Goal: Find specific page/section: Find specific page/section

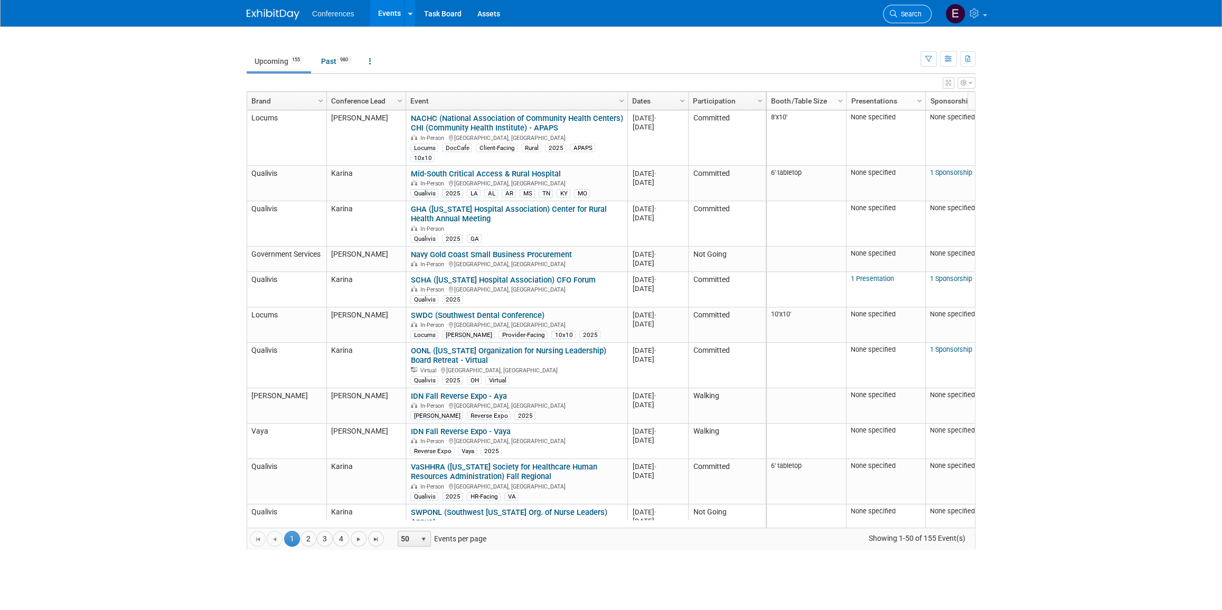
click at [902, 15] on span "Search" at bounding box center [909, 14] width 24 height 8
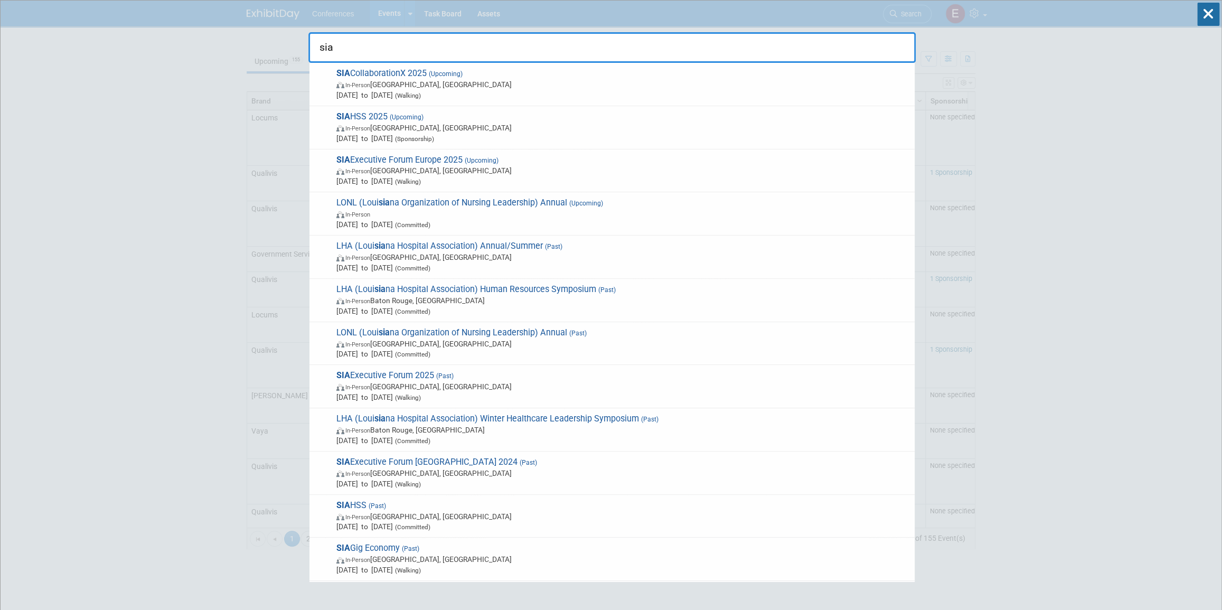
type input "sia"
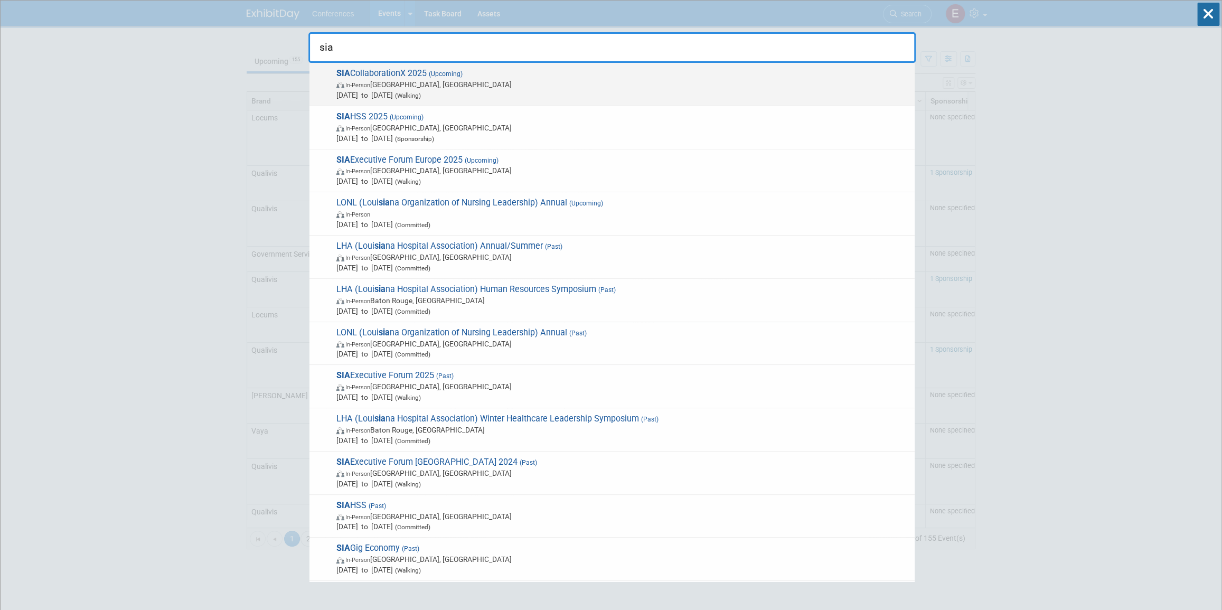
click at [397, 69] on span "SIA CollaborationX 2025 (Upcoming) In-Person Dallas, TX Sep 9, 2025 to Sep 11, …" at bounding box center [621, 84] width 576 height 32
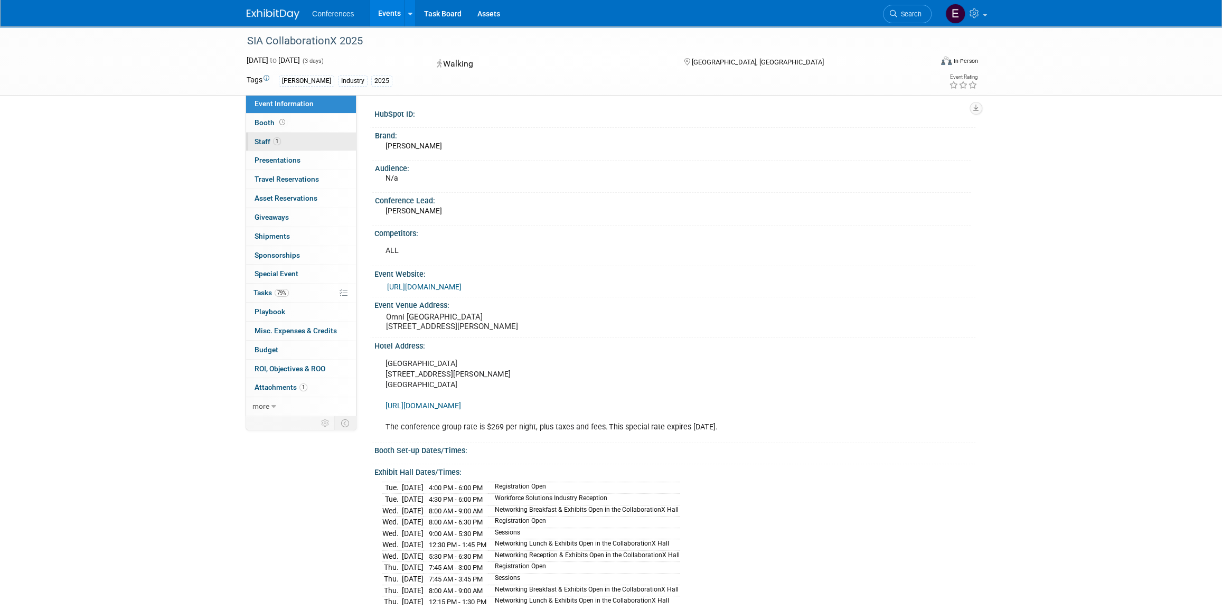
click at [264, 143] on span "Staff 1" at bounding box center [268, 141] width 26 height 8
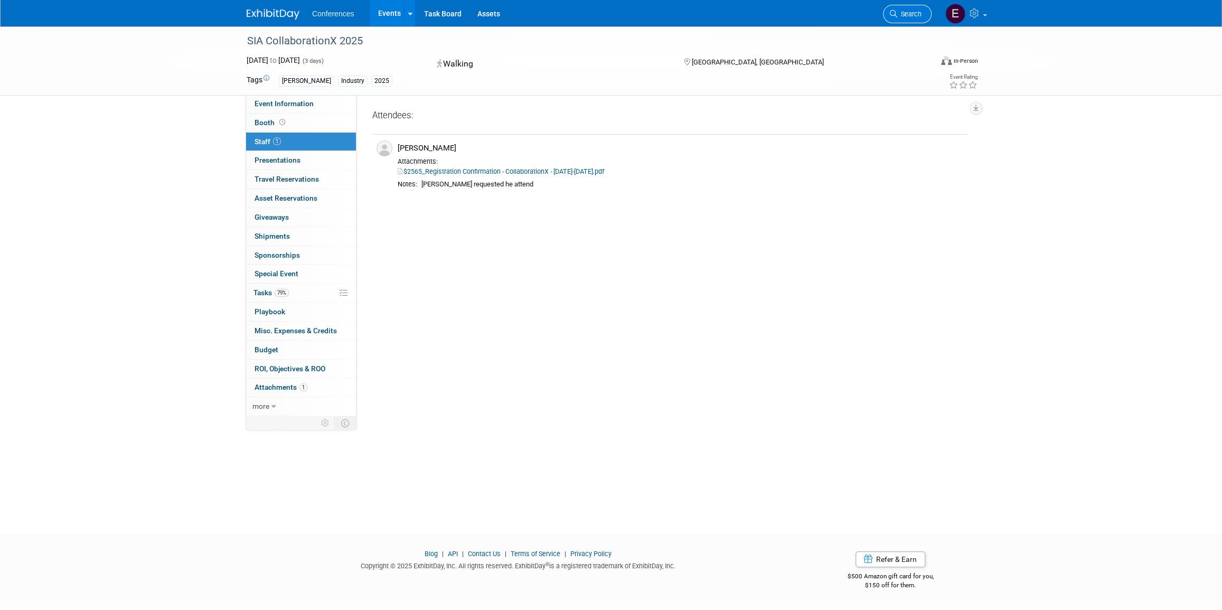
click at [910, 13] on span "Search" at bounding box center [909, 14] width 24 height 8
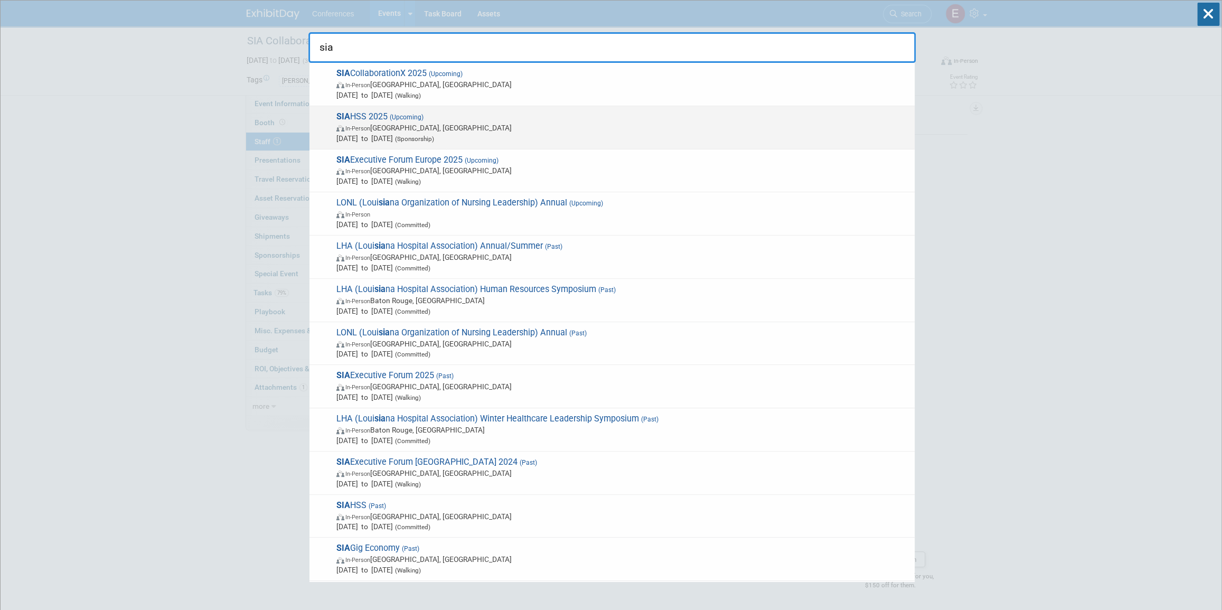
type input "sia"
click at [364, 116] on span "SIA HSS 2025 (Upcoming) In-Person Las Vegas, NV Nov 5, 2025 to Nov 7, 2025 (Spo…" at bounding box center [621, 127] width 576 height 32
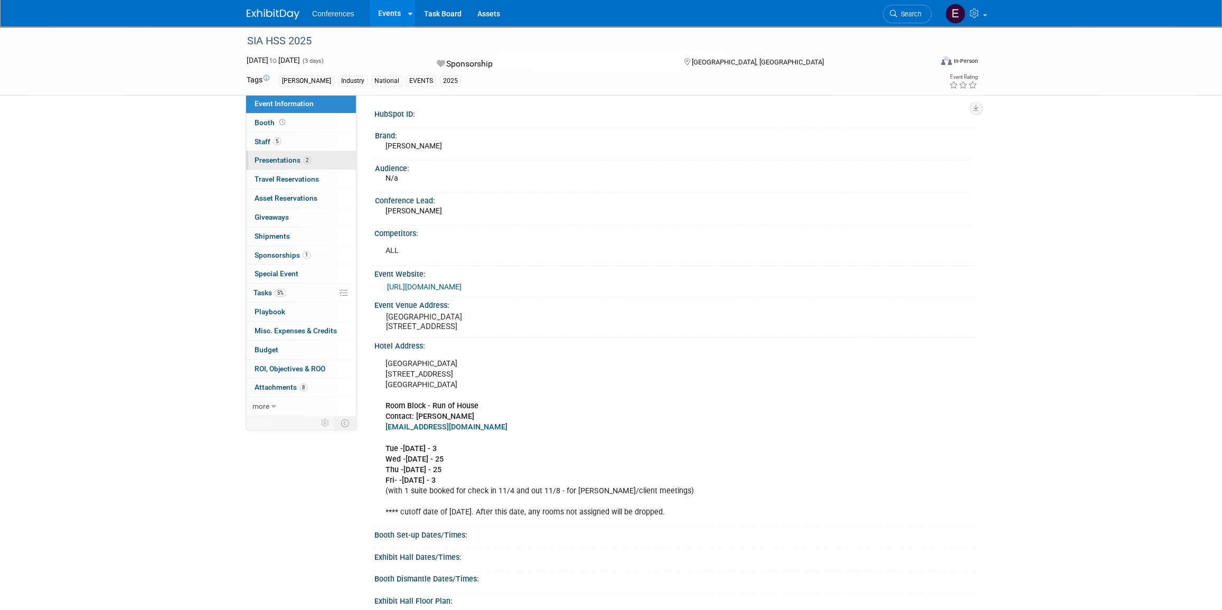
click at [263, 157] on span "Presentations 2" at bounding box center [283, 160] width 57 height 8
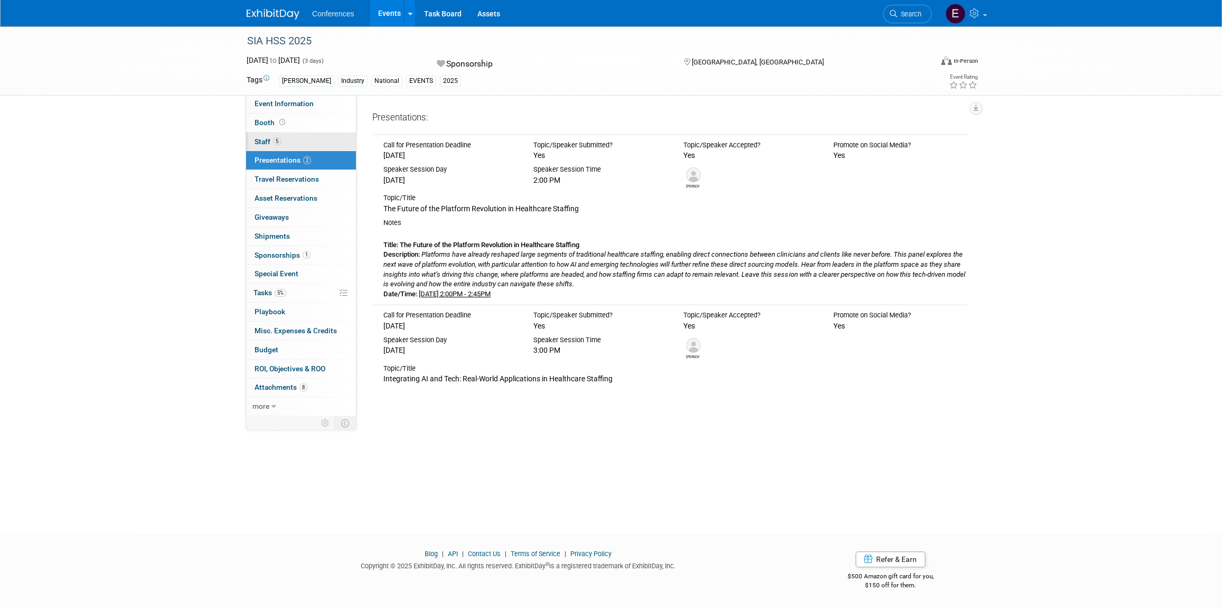
click at [268, 144] on span "Staff 5" at bounding box center [268, 141] width 26 height 8
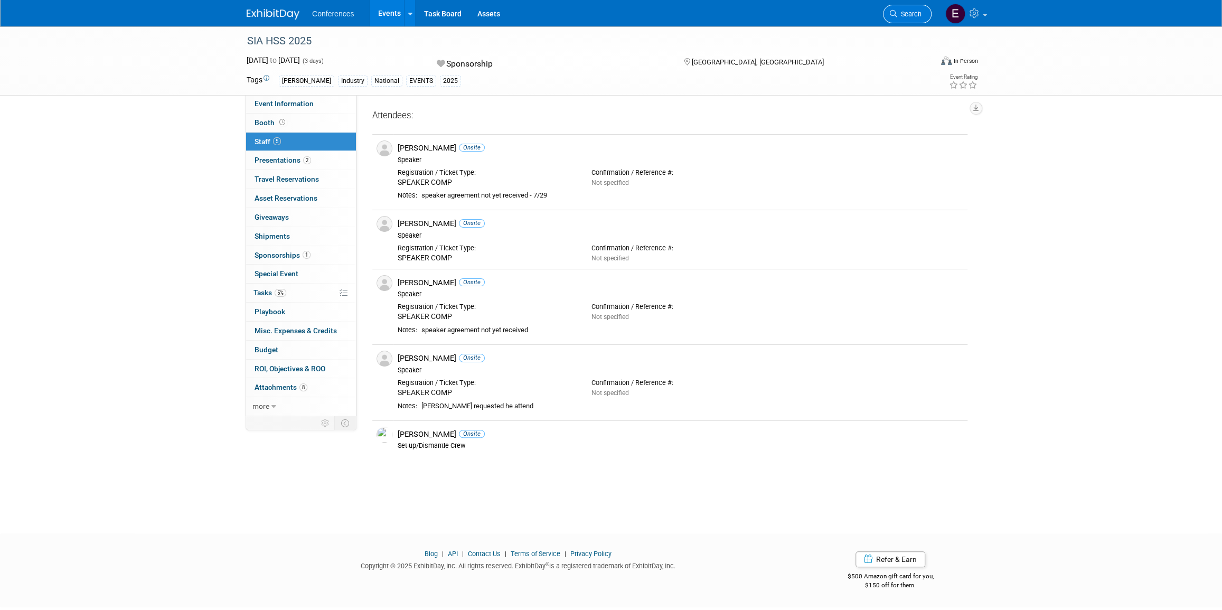
click at [907, 11] on span "Search" at bounding box center [909, 14] width 24 height 8
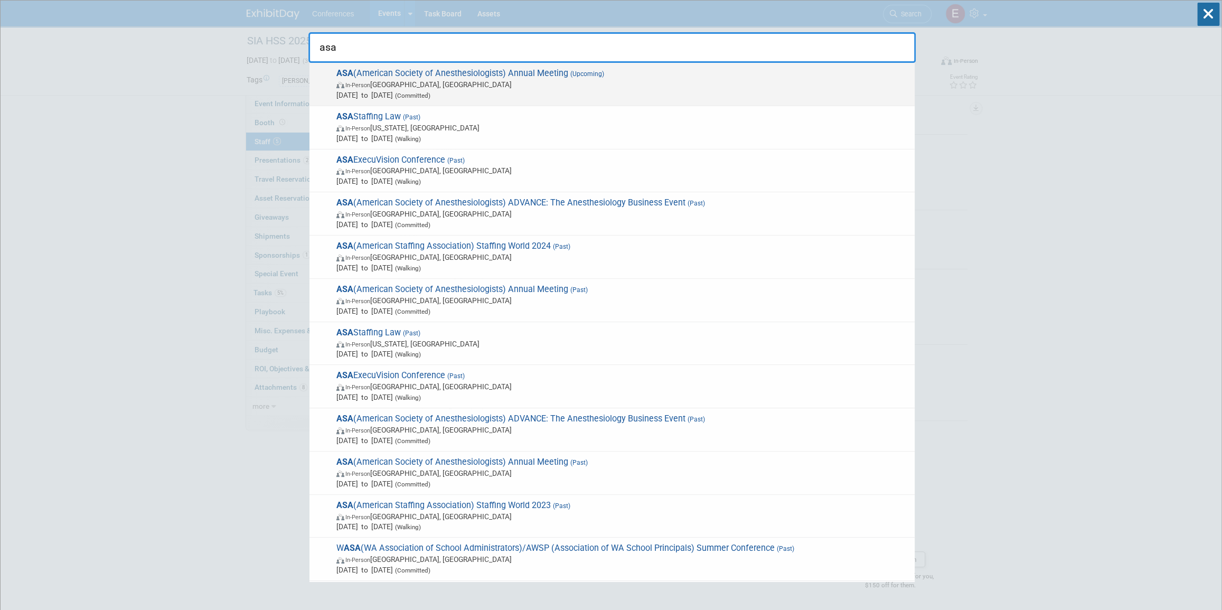
type input "asa"
click at [607, 87] on span "In-Person San Antonio, TX" at bounding box center [622, 84] width 573 height 11
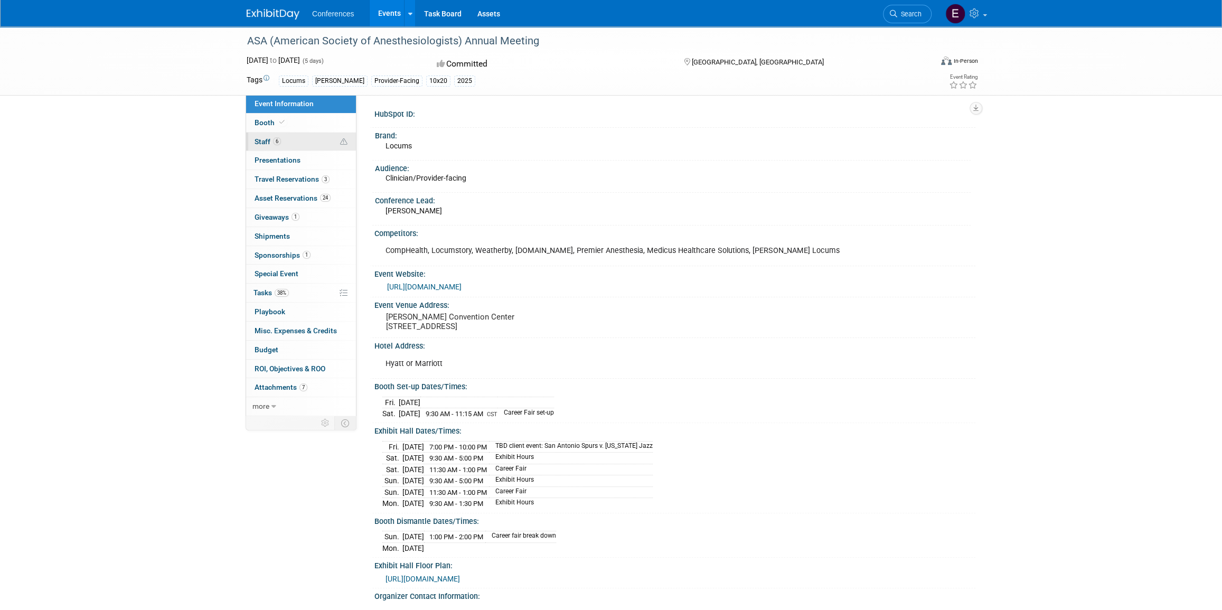
click at [257, 143] on span "Staff 6" at bounding box center [268, 141] width 26 height 8
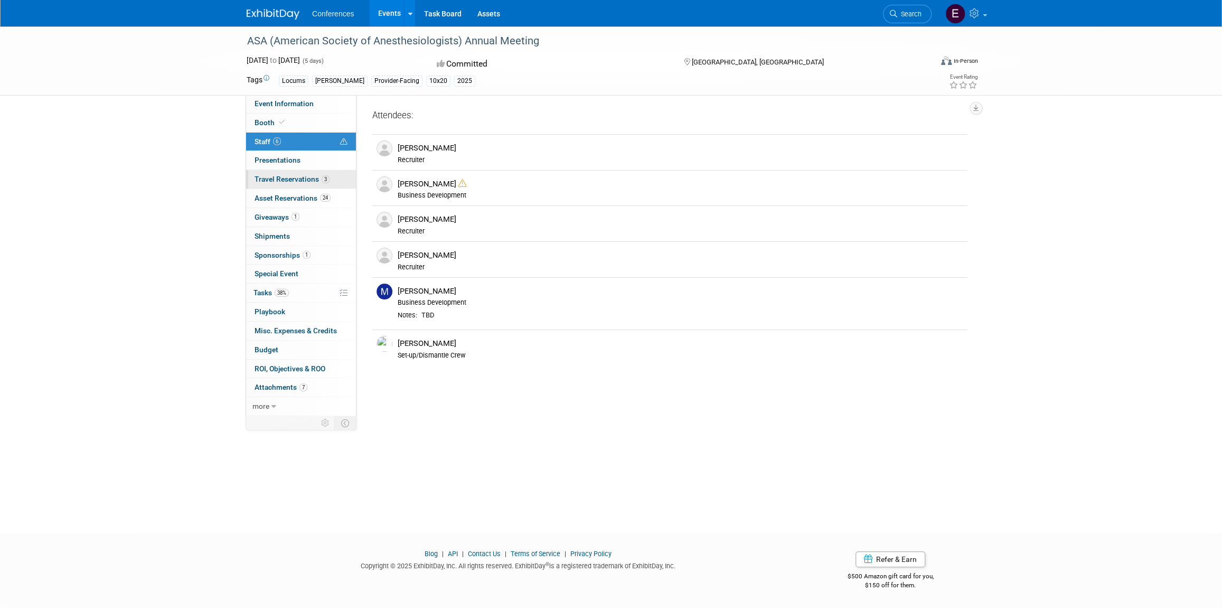
click at [274, 179] on span "Travel Reservations 3" at bounding box center [292, 179] width 75 height 8
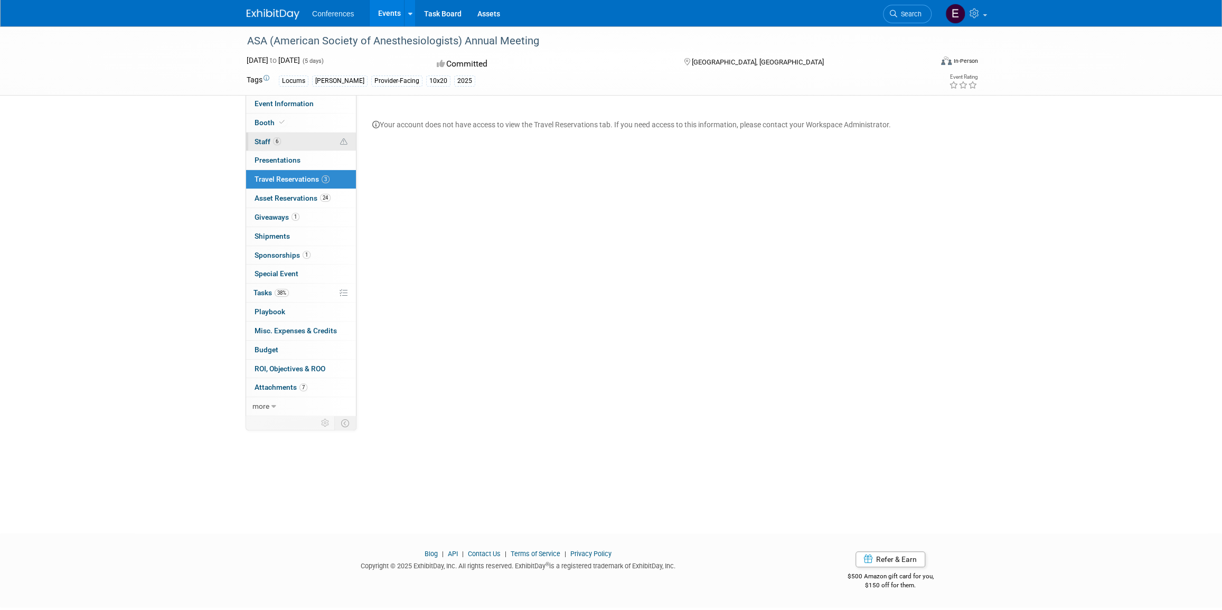
click at [263, 141] on span "Staff 6" at bounding box center [268, 141] width 26 height 8
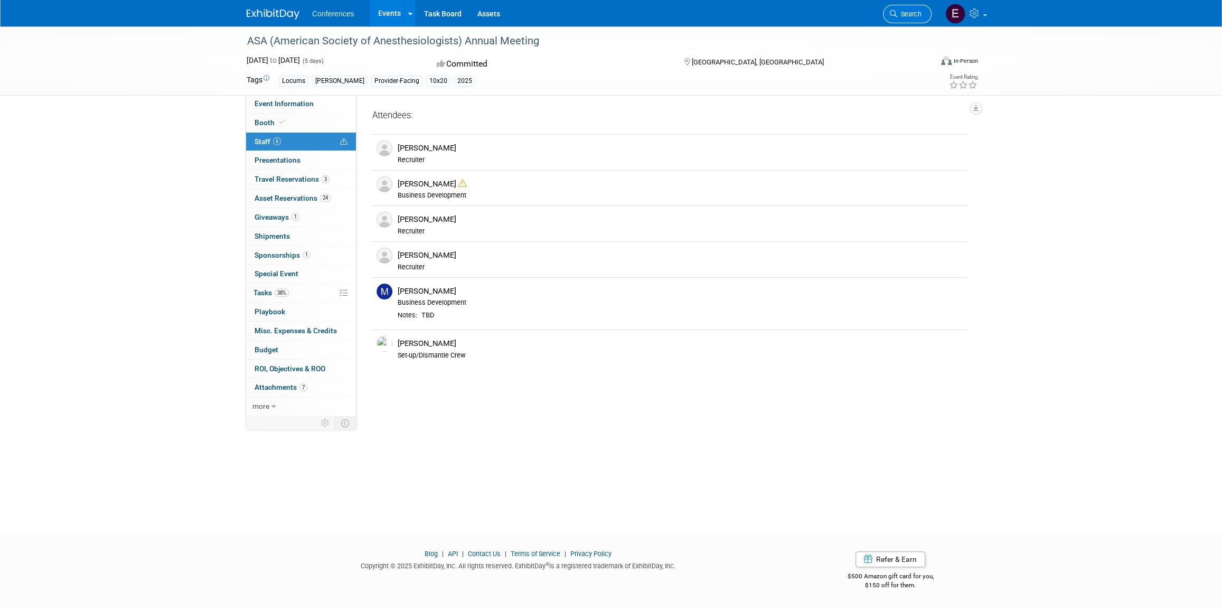
click at [911, 13] on span "Search" at bounding box center [909, 14] width 24 height 8
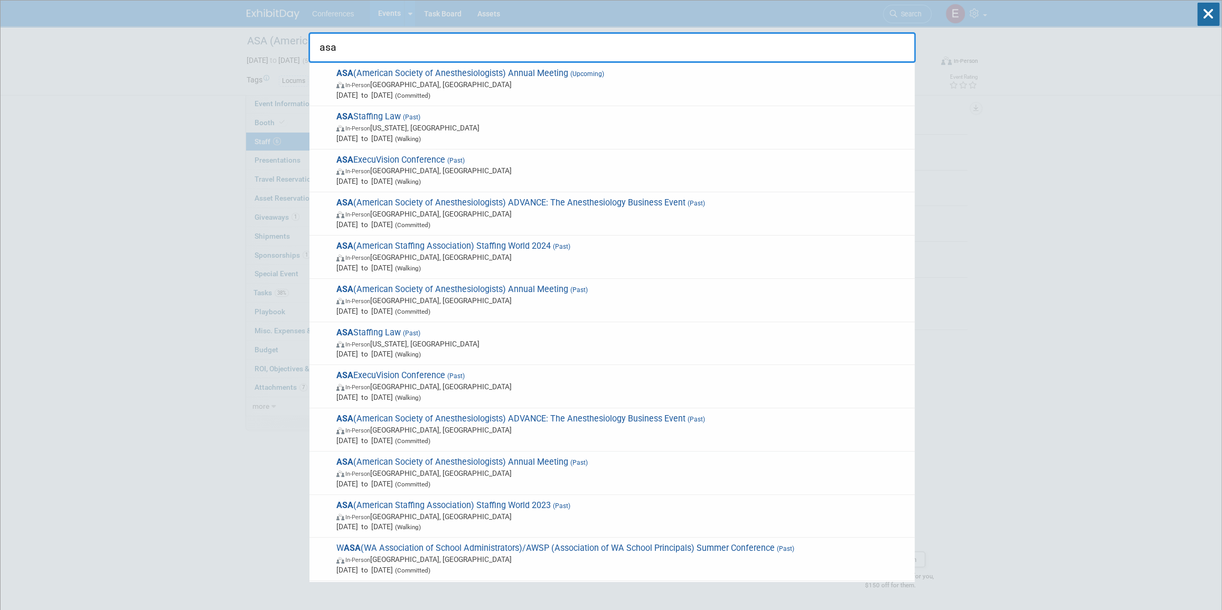
type input "asa"
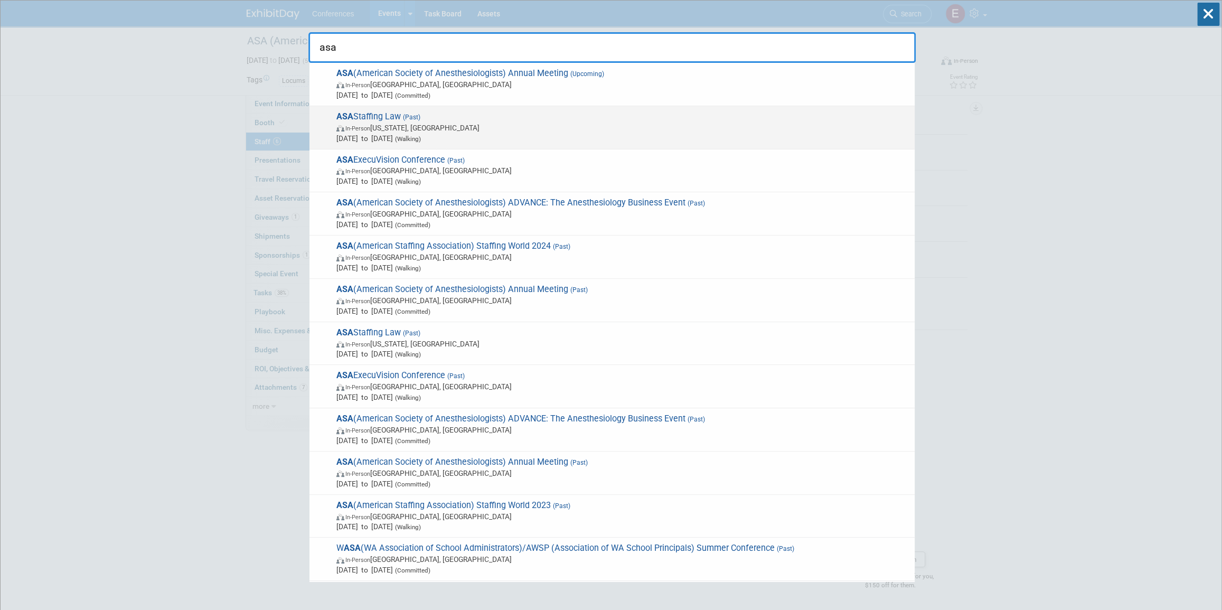
click at [458, 136] on span "May 7, 2025 to May 9, 2025 (Walking)" at bounding box center [622, 138] width 573 height 11
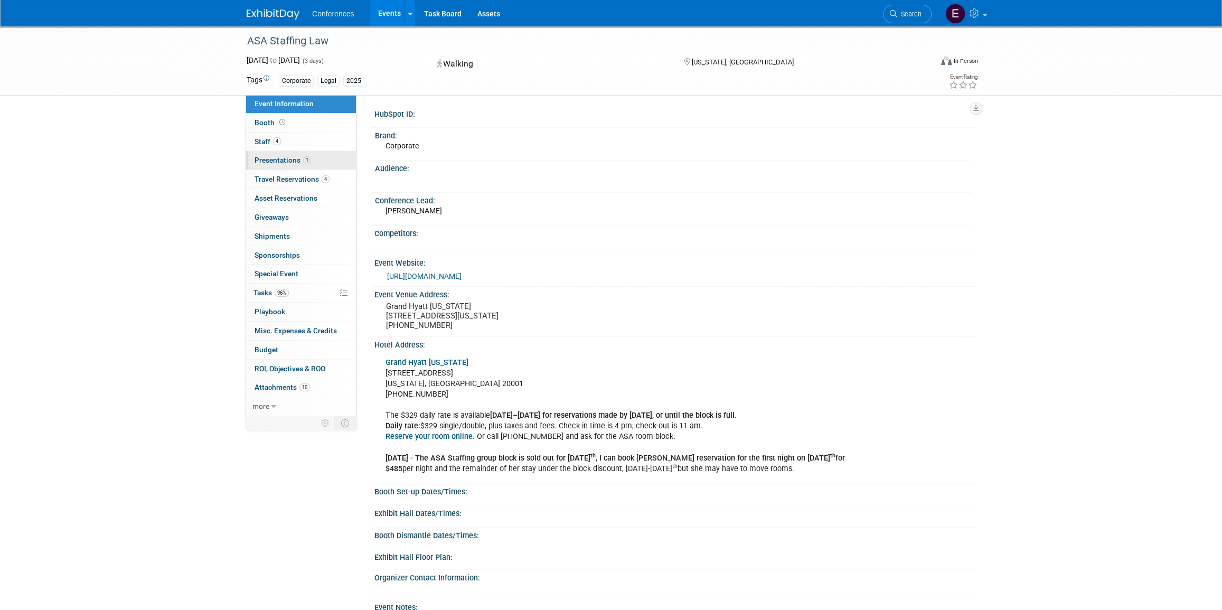
click at [285, 160] on span "Presentations 1" at bounding box center [283, 160] width 57 height 8
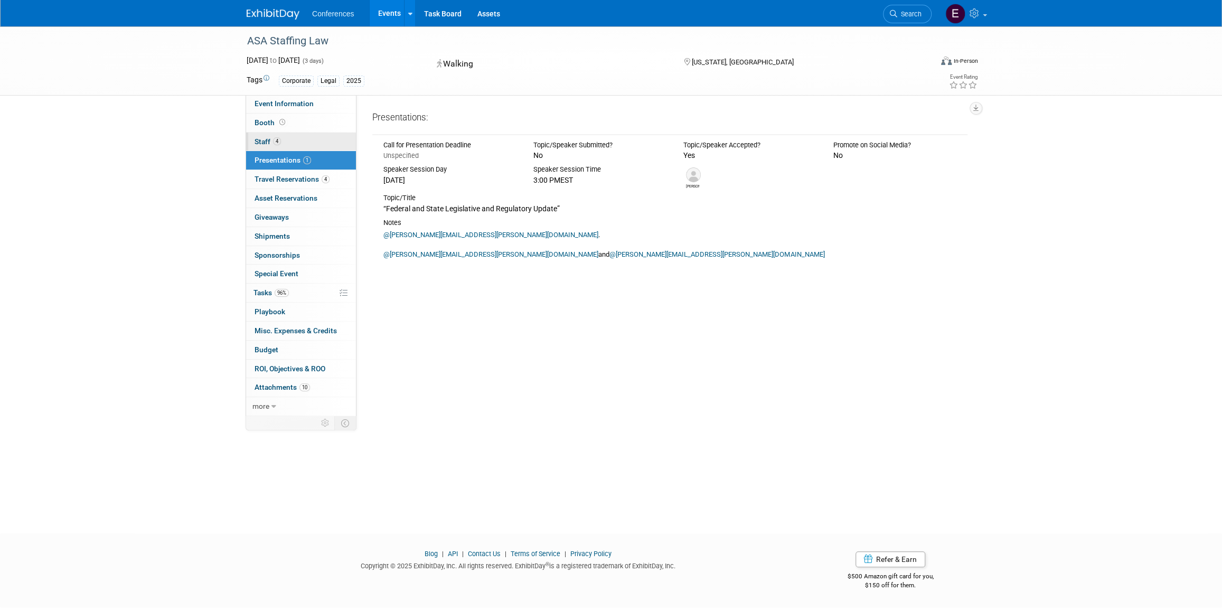
click at [264, 143] on span "Staff 4" at bounding box center [268, 141] width 26 height 8
